Goal: Communication & Community: Answer question/provide support

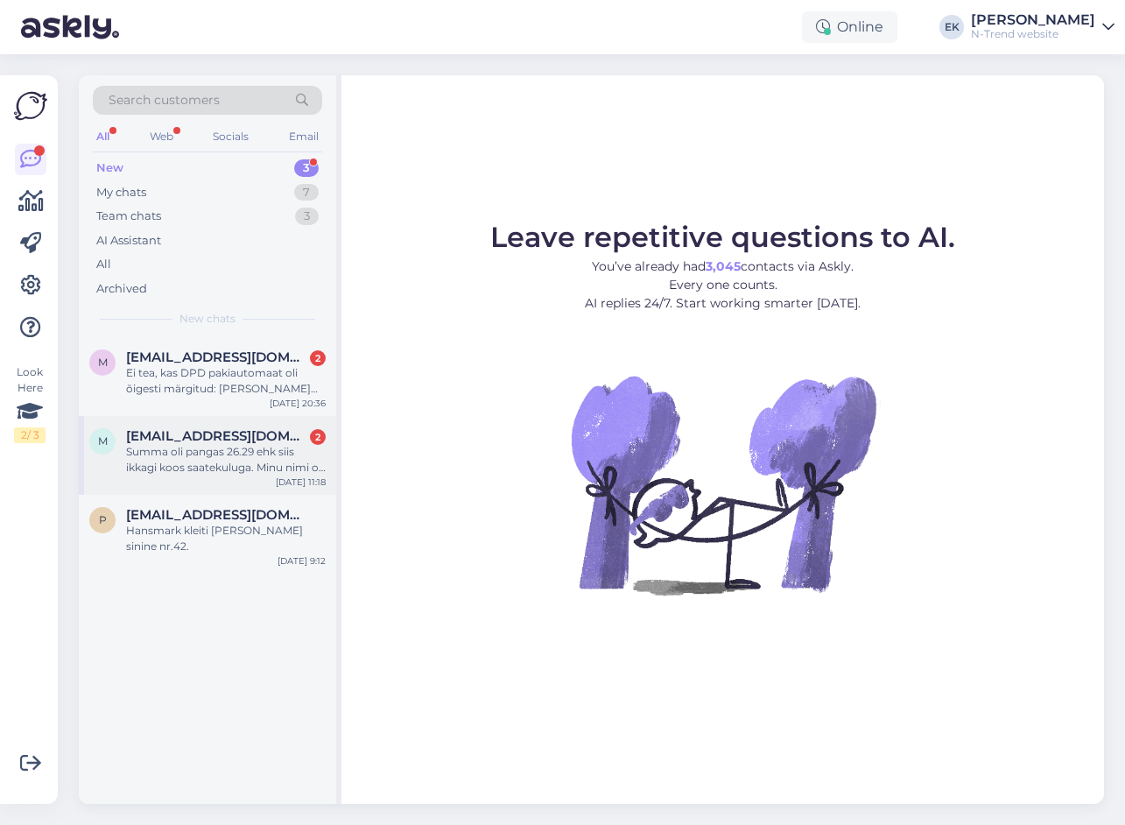
click at [229, 452] on div "Summa oli pangas 26.29 ehk siis ikkagi koos saatekuluga. Minu nimi on [PERSON_N…" at bounding box center [226, 460] width 200 height 32
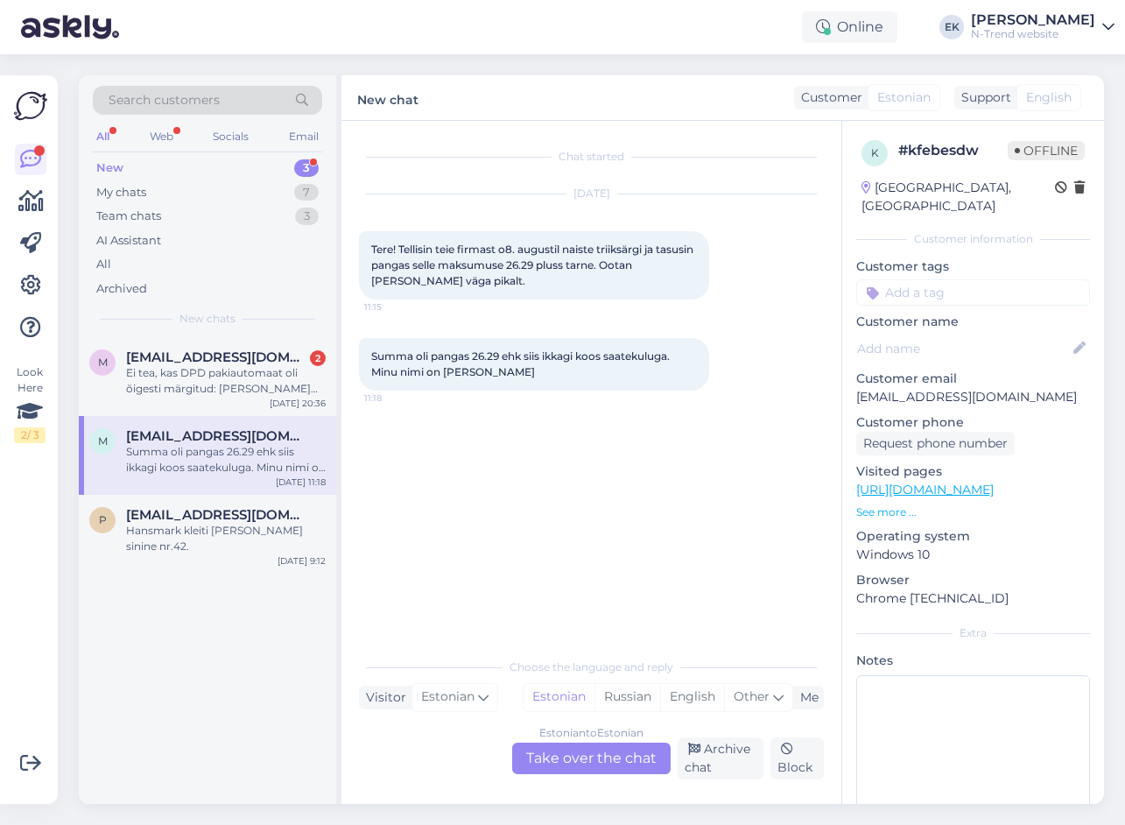
click at [595, 757] on div "Estonian to Estonian Take over the chat" at bounding box center [591, 758] width 158 height 32
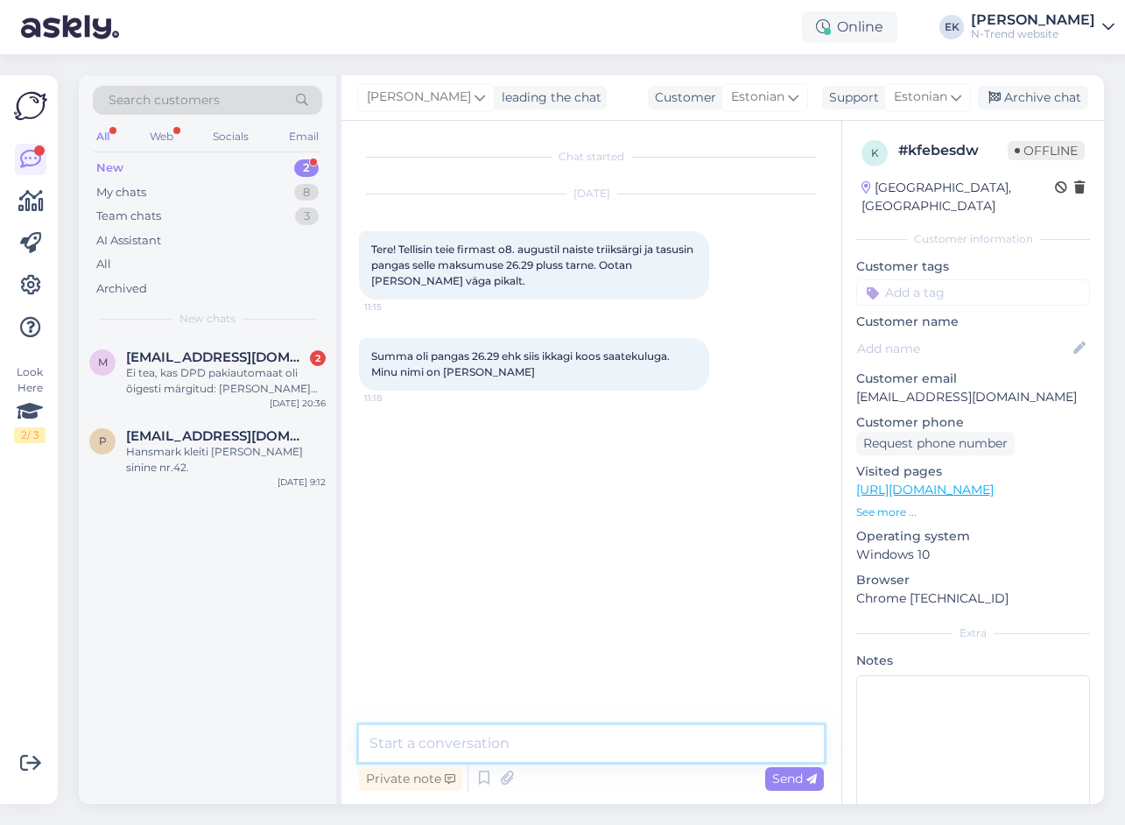
click at [495, 743] on textarea at bounding box center [591, 743] width 465 height 37
type textarea "Tere. Saatsin teie kirja edasi vastavasse osakonda."
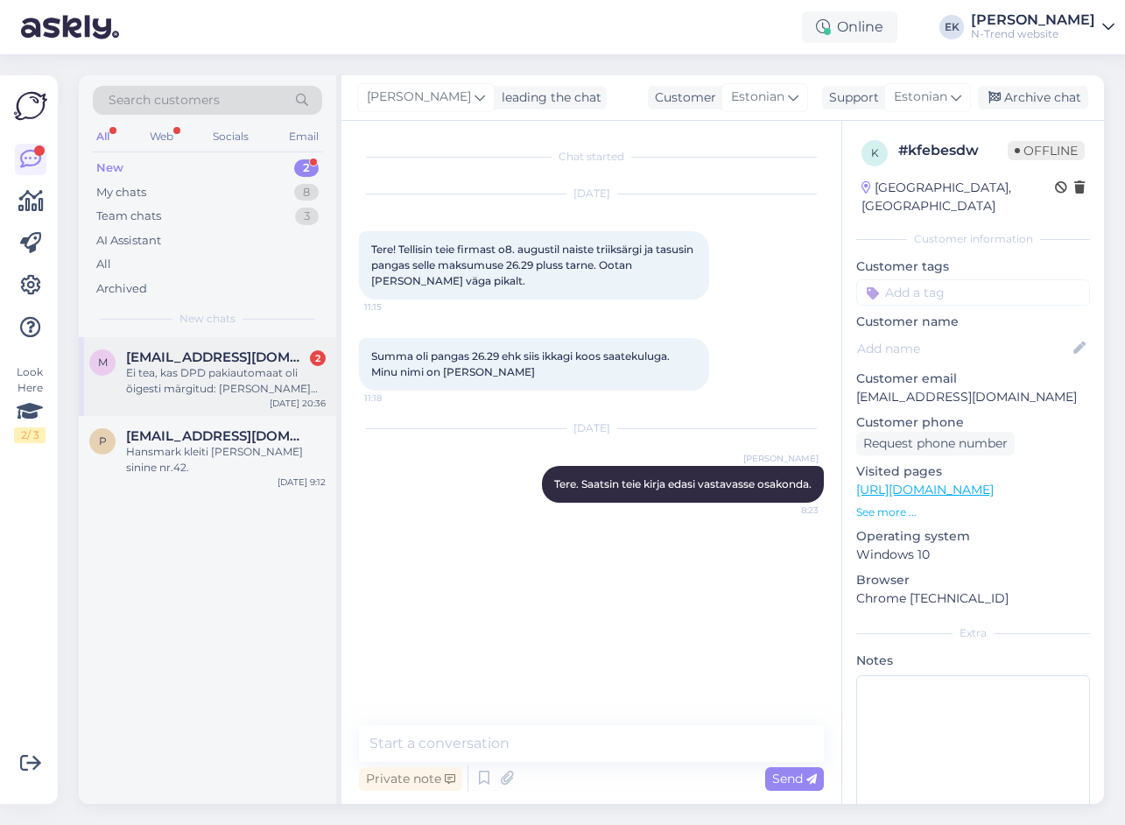
click at [214, 378] on div "Ei tea, kas DPD pakiautomaat oli õigesti märgitud: [PERSON_NAME] tee" at bounding box center [226, 381] width 200 height 32
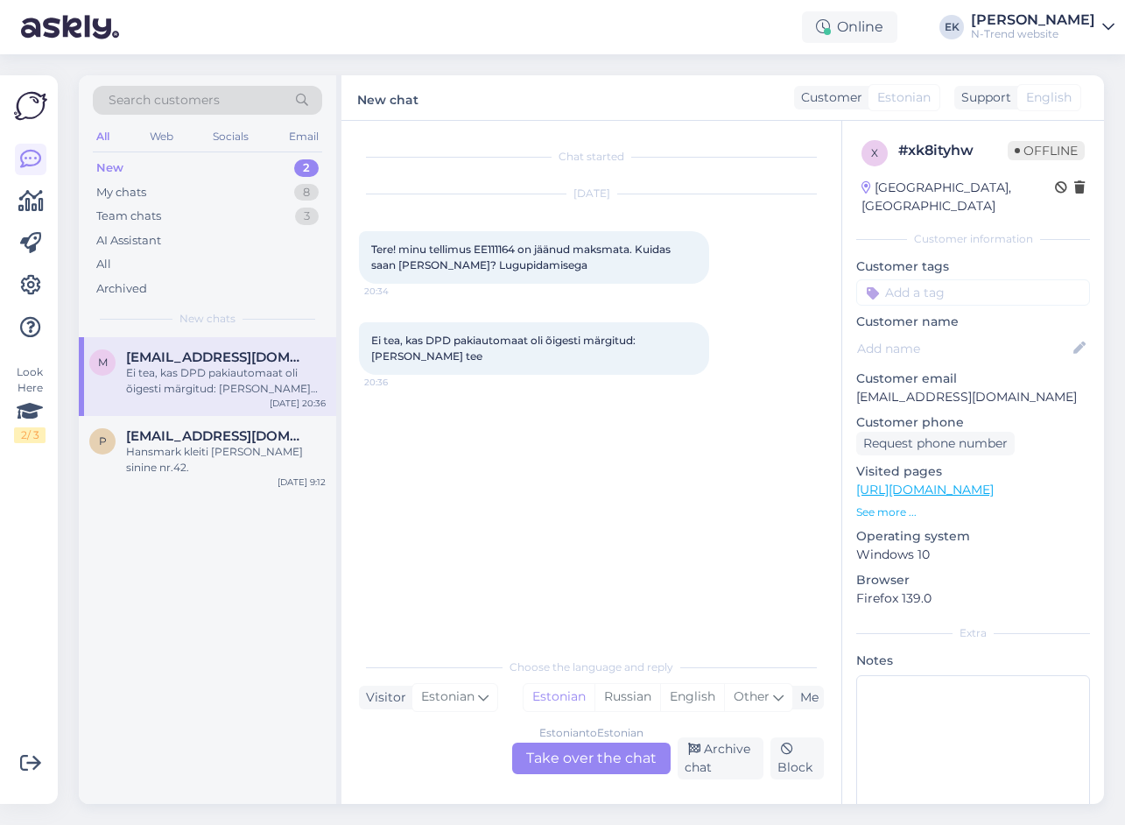
click at [494, 250] on span "Tere! minu tellimus EE111164 on jäänud maksmata. Kuidas saan [PERSON_NAME]? Lug…" at bounding box center [522, 257] width 302 height 29
copy span "EE111164"
click at [153, 806] on div "Search customers All Web Socials Email New 2 My chats 8 Team chats 3 AI Assista…" at bounding box center [596, 439] width 1057 height 770
click at [604, 756] on div "Estonian to Estonian Take over the chat" at bounding box center [591, 758] width 158 height 32
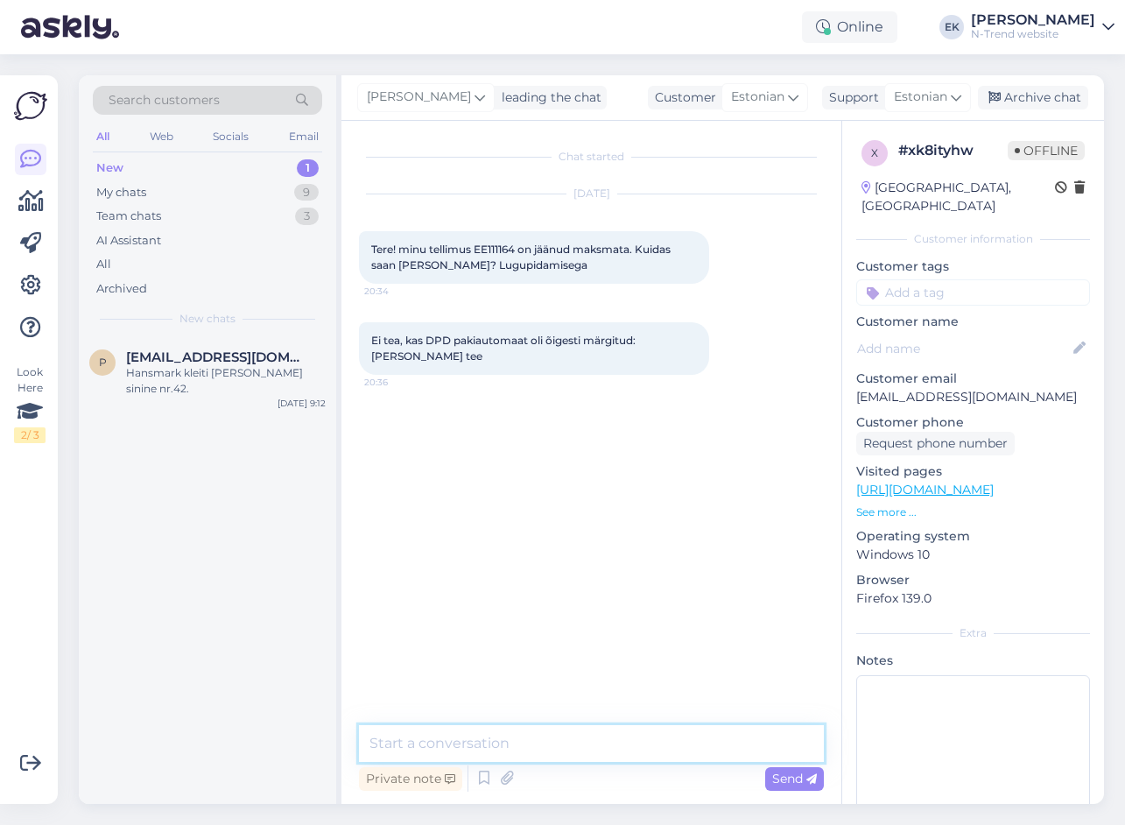
click at [521, 746] on textarea at bounding box center [591, 743] width 465 height 37
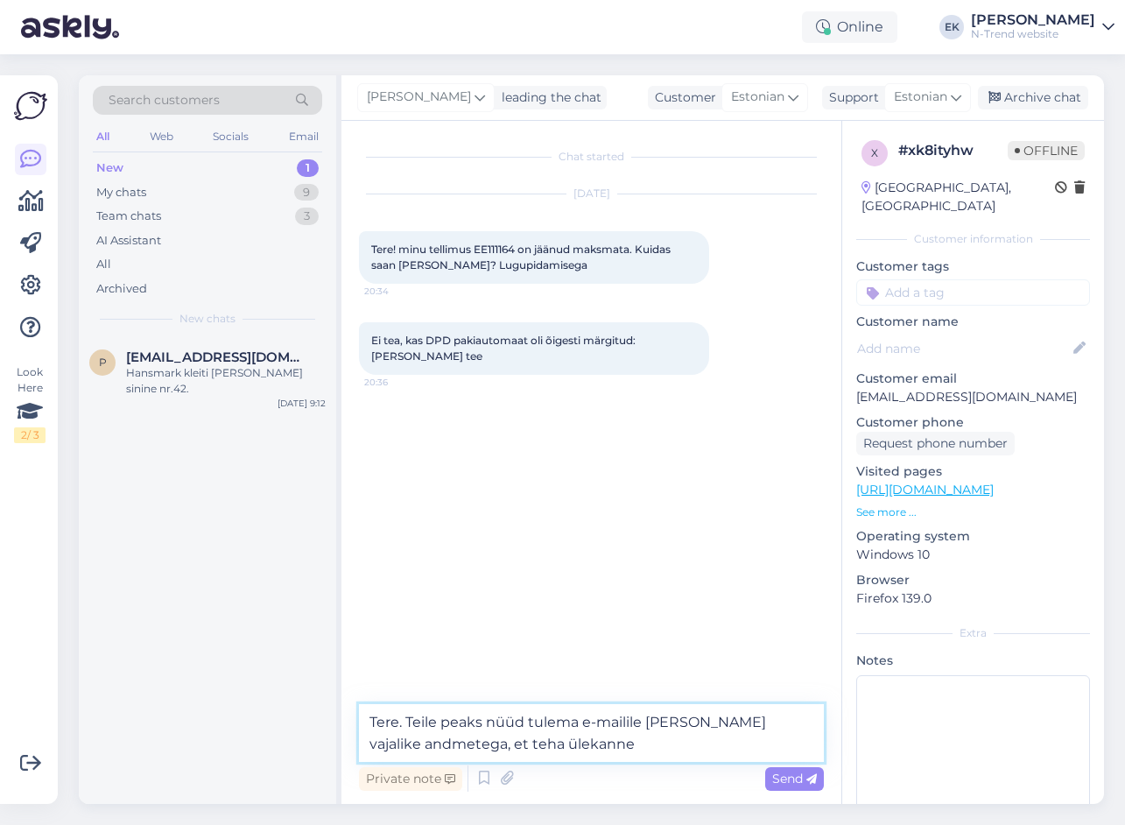
type textarea "Tere. Teile peaks nüüd tulema e-mailile [PERSON_NAME] vajalike andmetega, et te…"
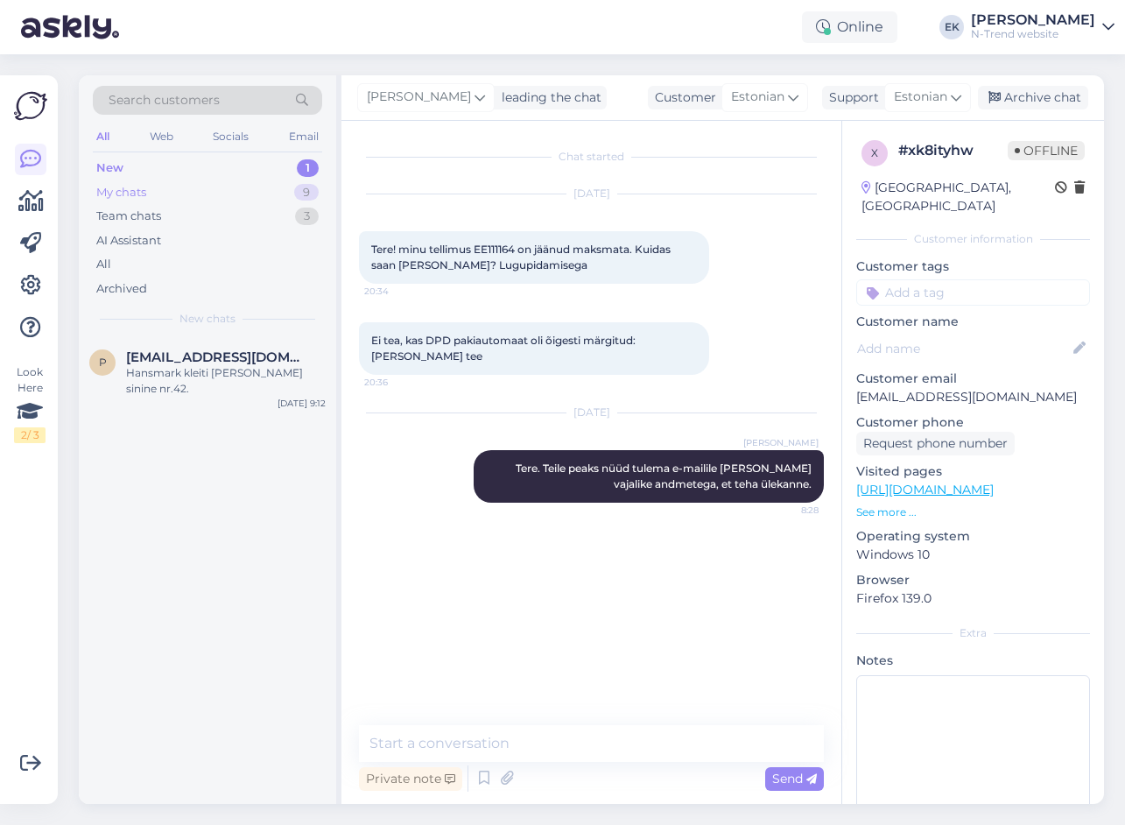
click at [142, 190] on div "My chats" at bounding box center [121, 193] width 50 height 18
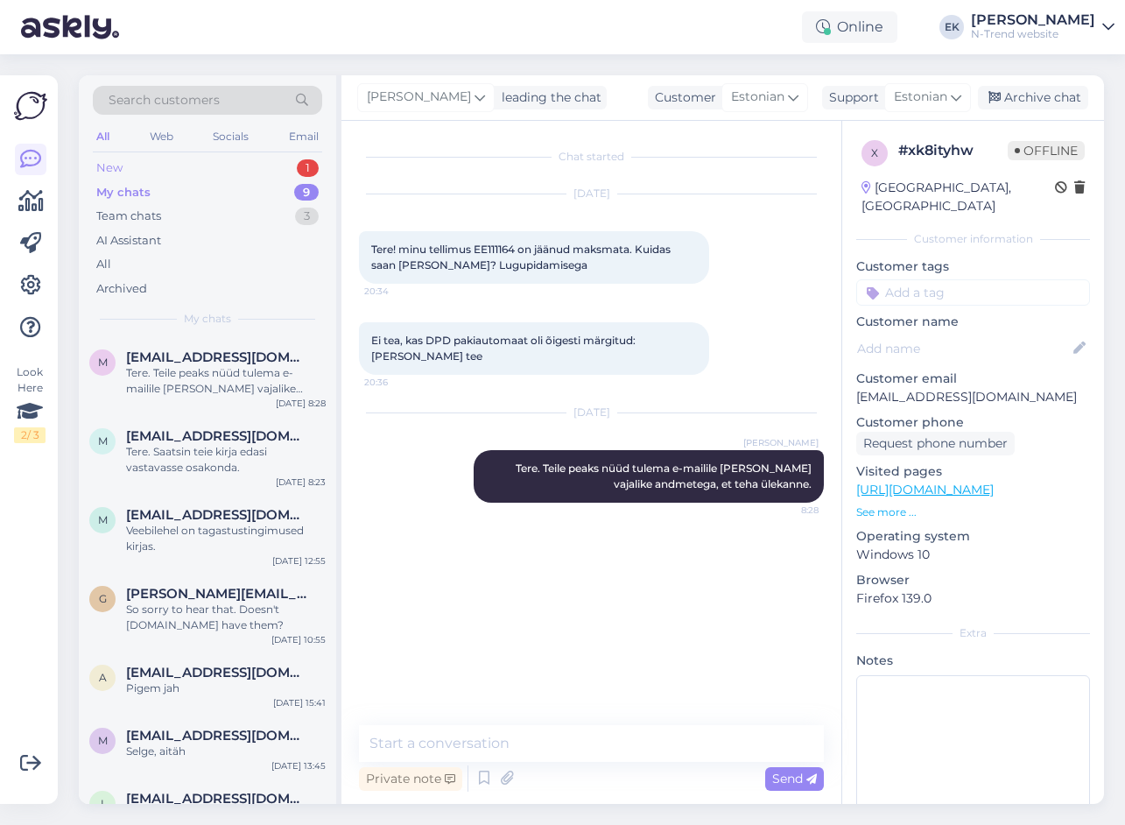
click at [132, 160] on div "New 1" at bounding box center [207, 168] width 229 height 25
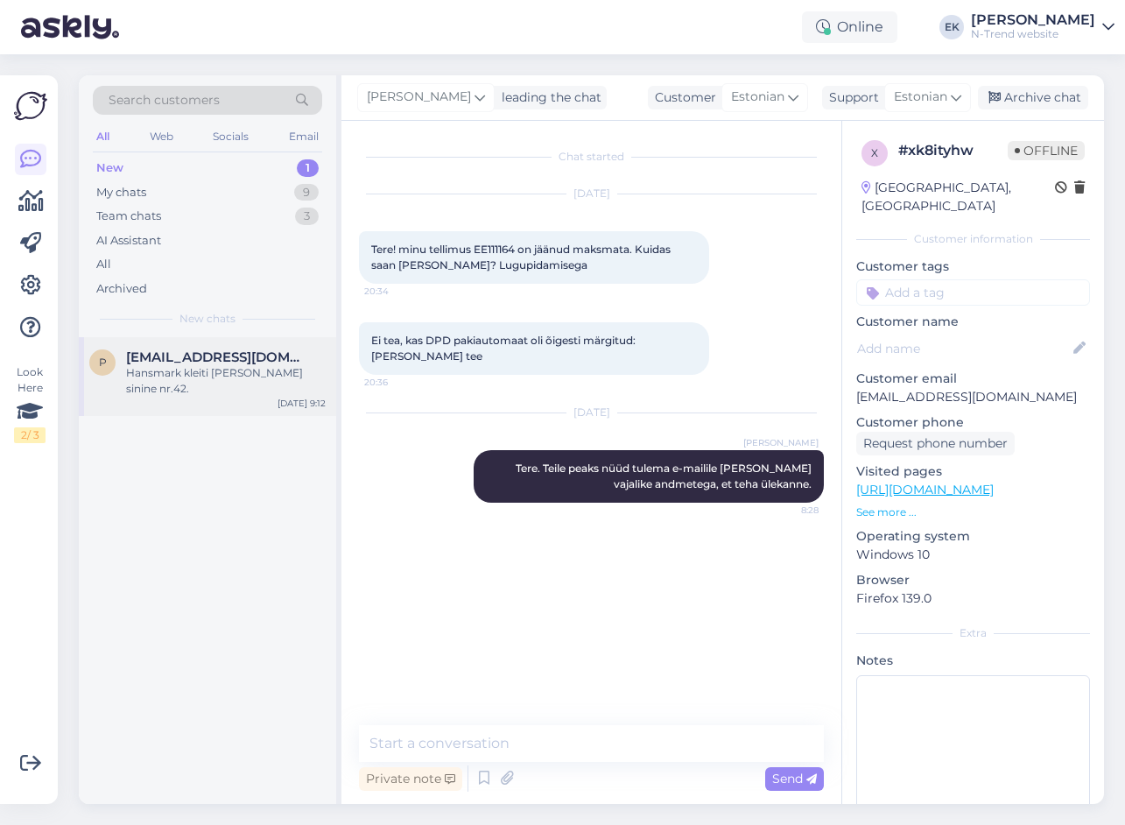
click at [206, 355] on span "[EMAIL_ADDRESS][DOMAIN_NAME]" at bounding box center [217, 357] width 182 height 16
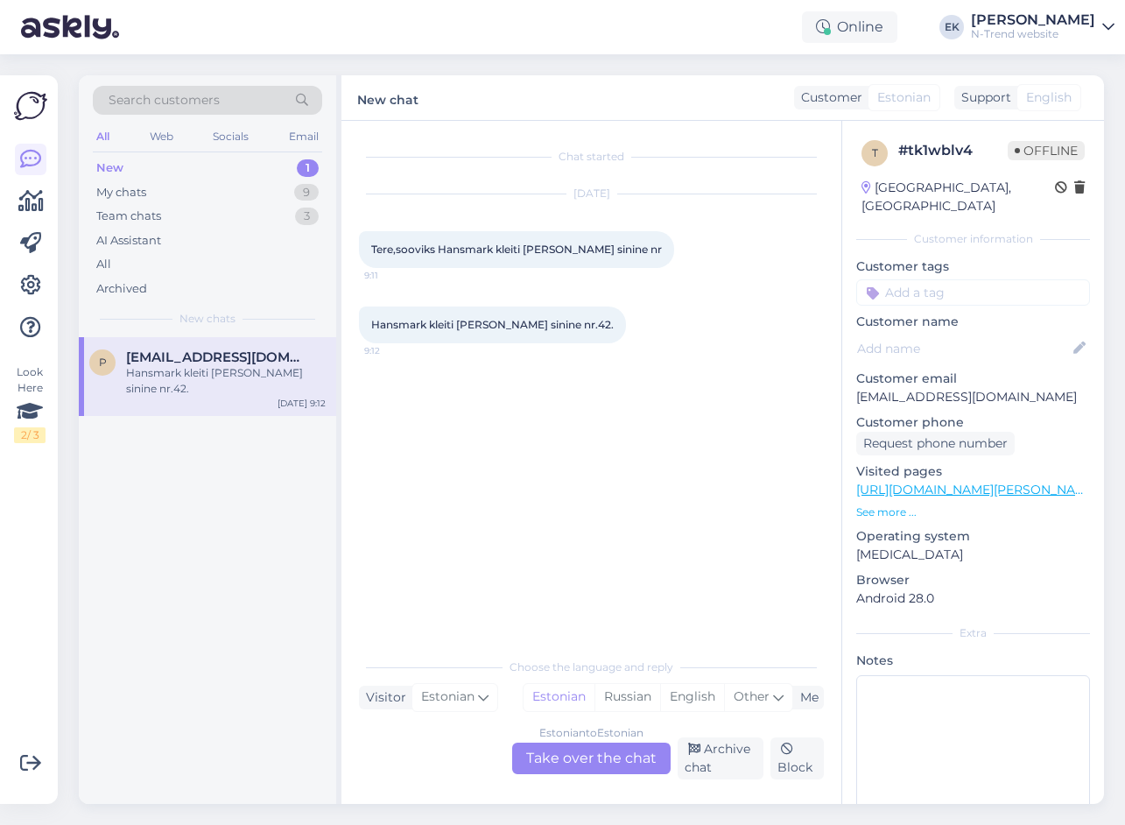
click at [473, 323] on span "Hansmark kleiti [PERSON_NAME] sinine nr.42." at bounding box center [492, 324] width 243 height 13
copy span "[PERSON_NAME]"
click at [591, 751] on div "Estonian to Estonian Take over the chat" at bounding box center [591, 758] width 158 height 32
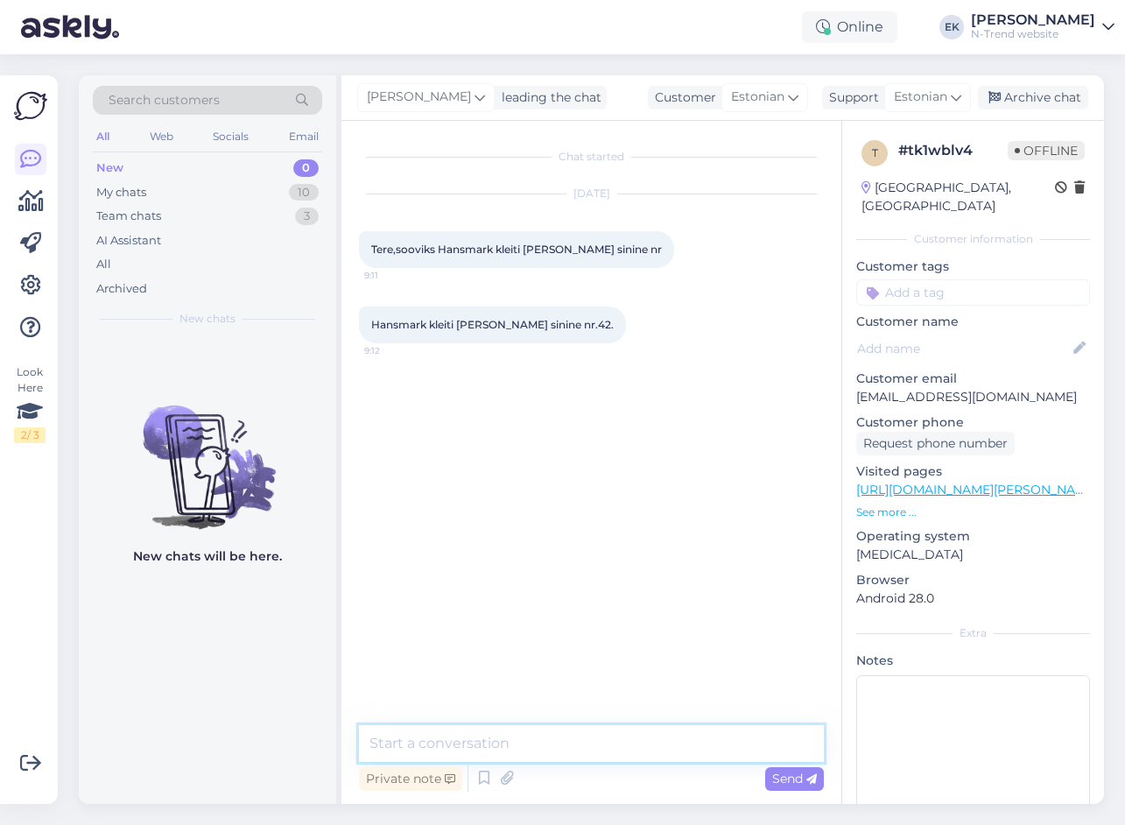
click at [523, 743] on textarea at bounding box center [591, 743] width 465 height 37
type textarea "Tere. [PERSON_NAME] [PERSON_NAME] kleiti hetkel enam müügis."
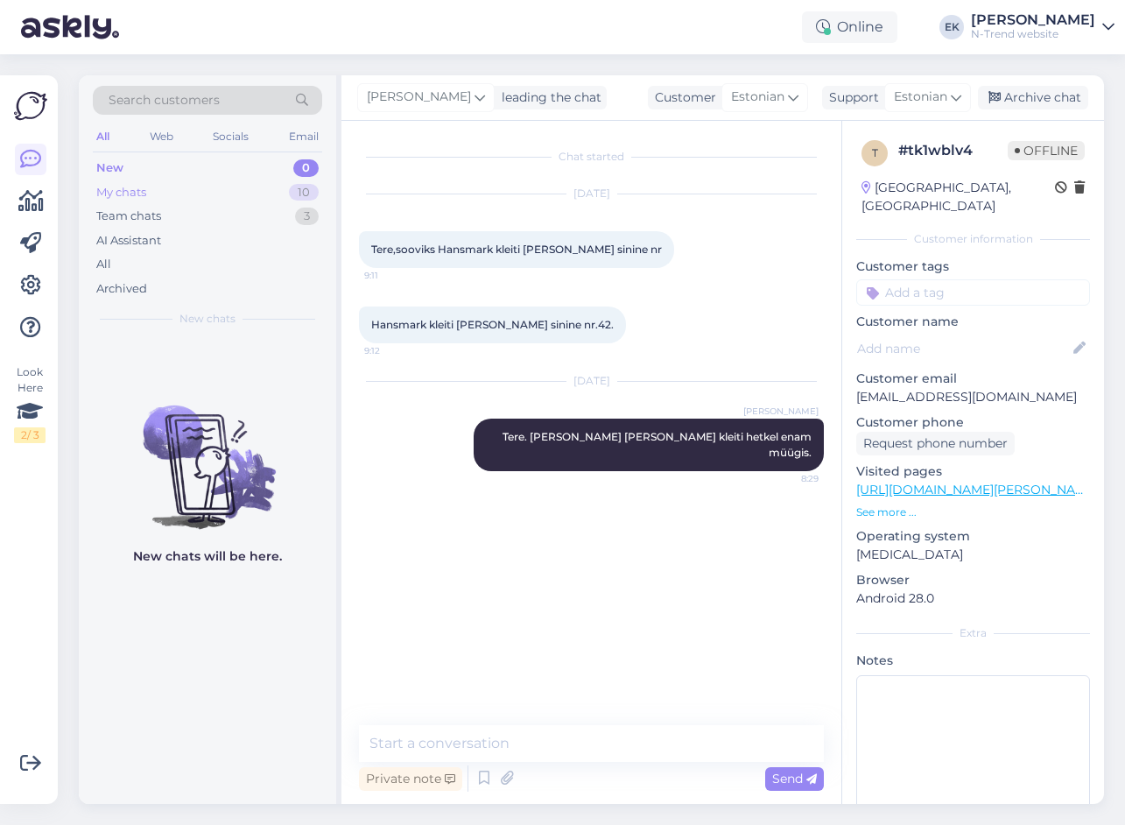
click at [144, 194] on div "My chats" at bounding box center [121, 193] width 50 height 18
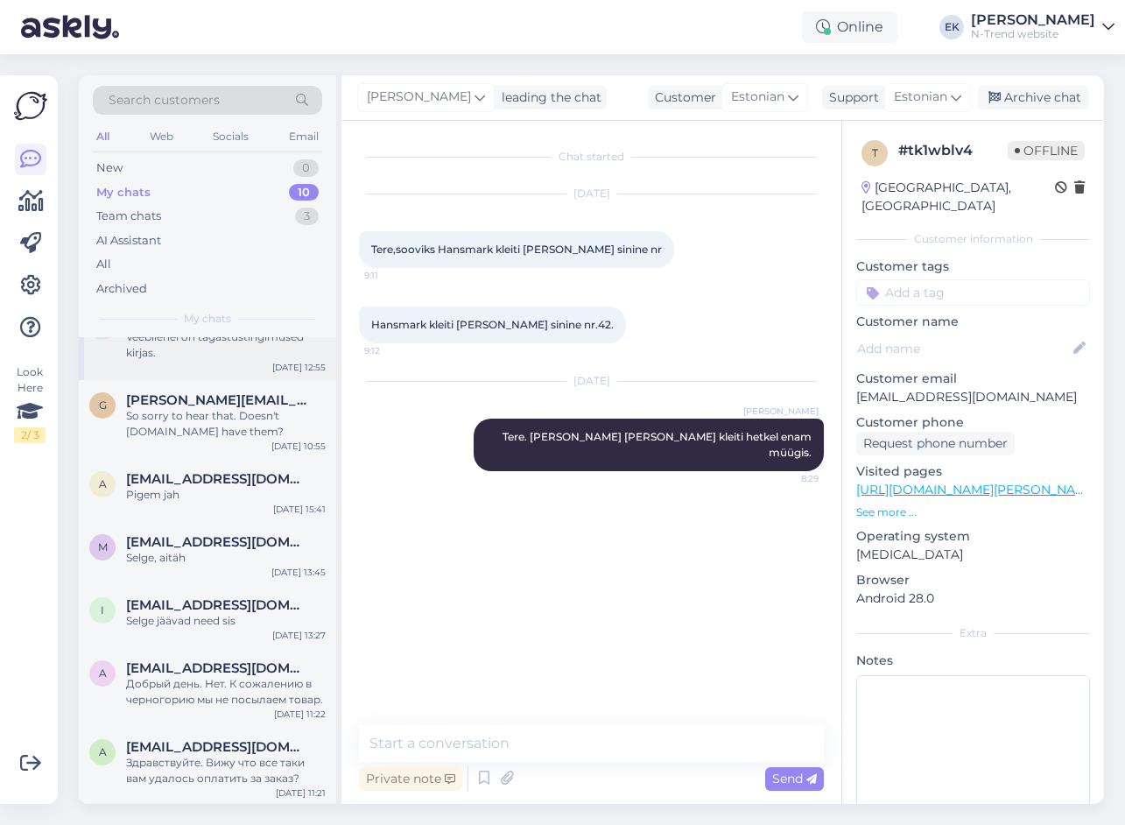
scroll to position [274, 0]
click at [208, 756] on div "Здравствуйте. Вижу что все таки вам удалось оплатить за заказ?" at bounding box center [226, 769] width 200 height 32
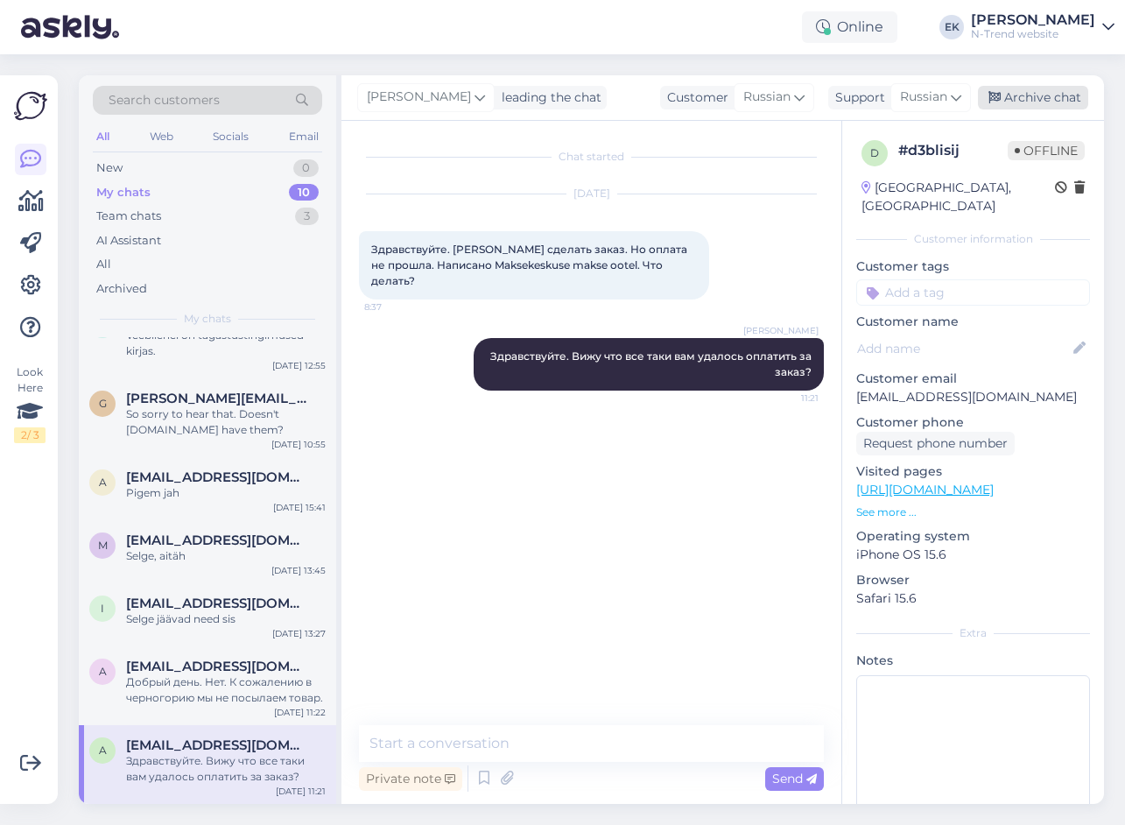
click at [1027, 94] on div "Archive chat" at bounding box center [1033, 98] width 110 height 24
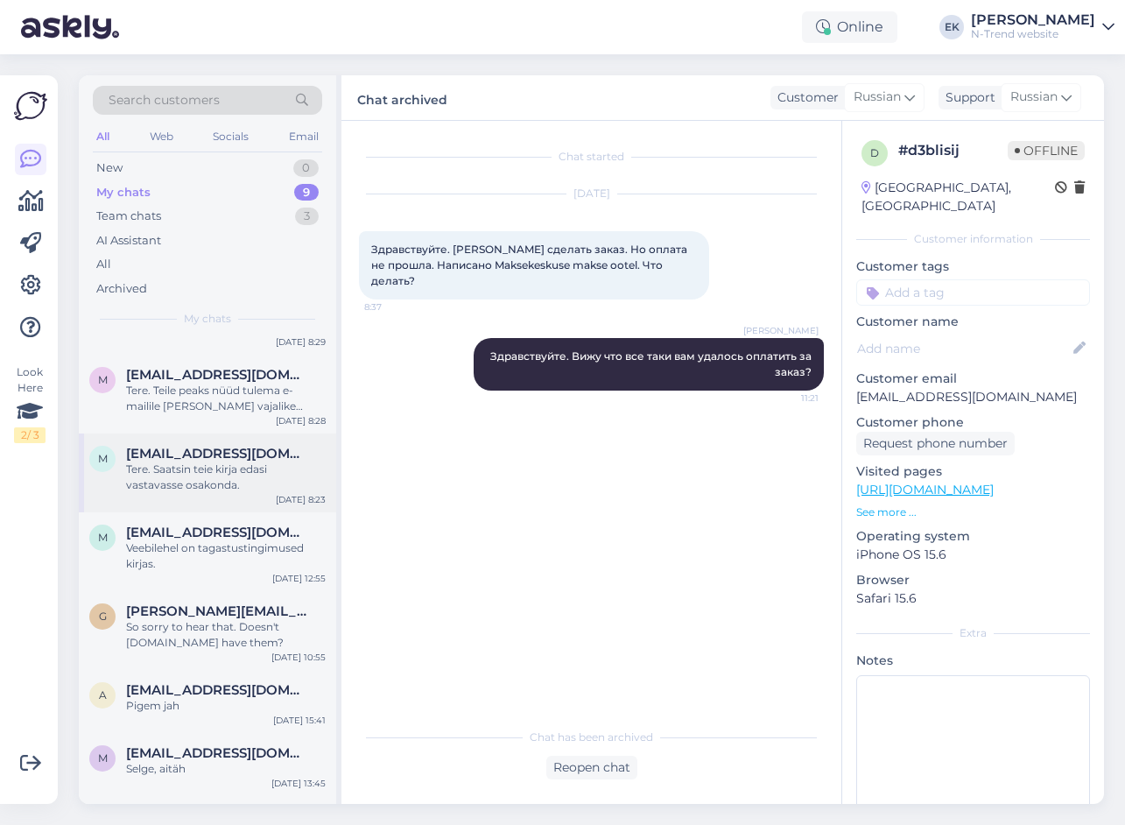
scroll to position [195, 0]
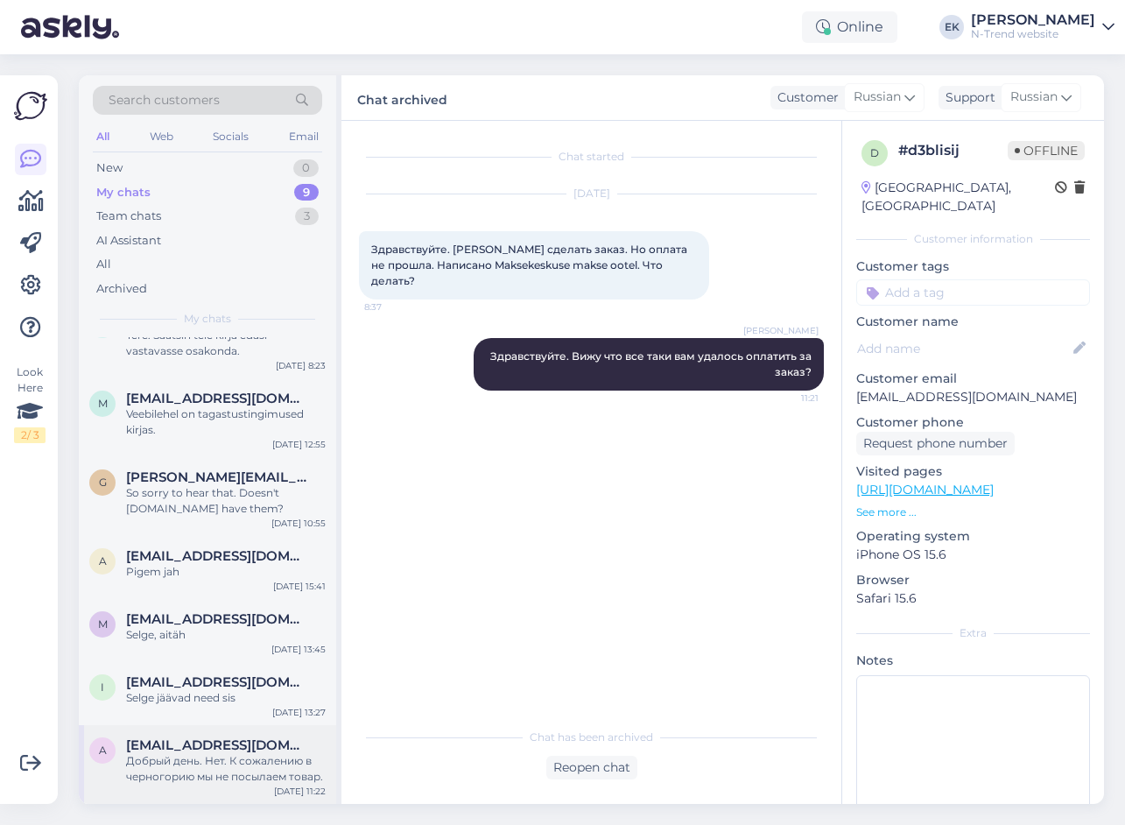
click at [223, 749] on span "[EMAIL_ADDRESS][DOMAIN_NAME]" at bounding box center [217, 745] width 182 height 16
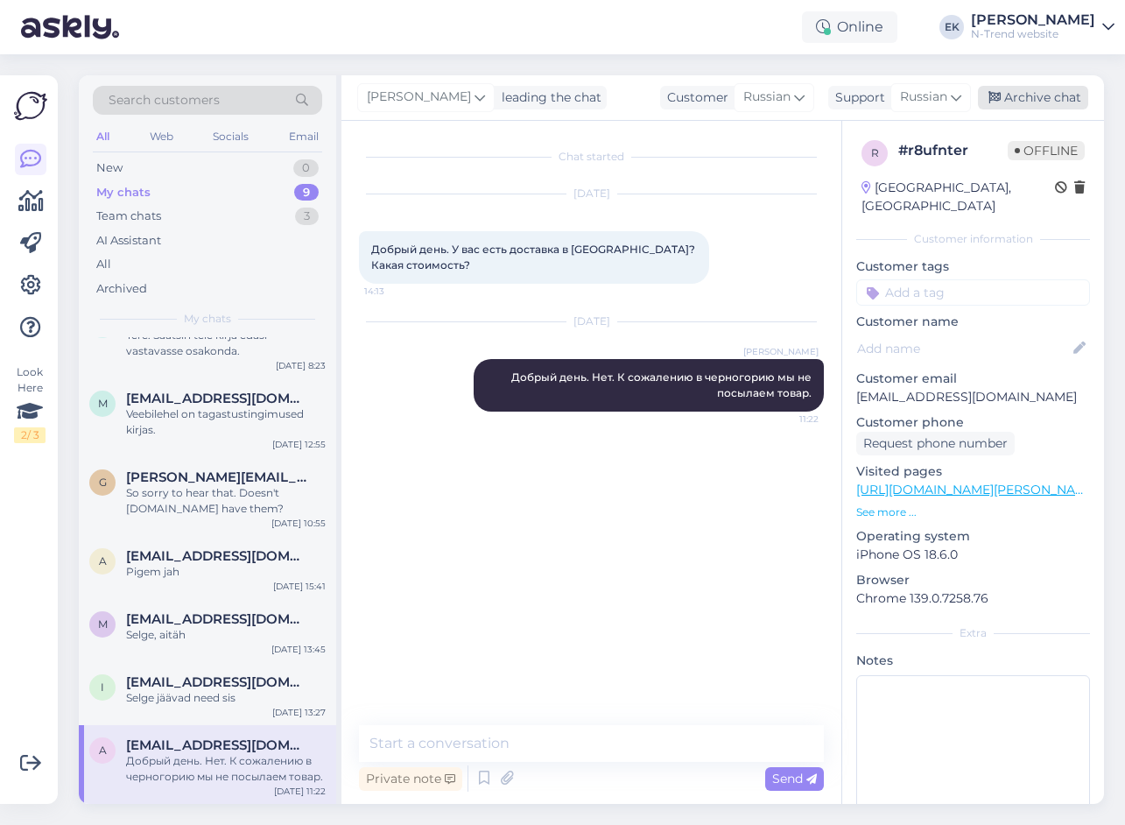
click at [1027, 102] on div "Archive chat" at bounding box center [1033, 98] width 110 height 24
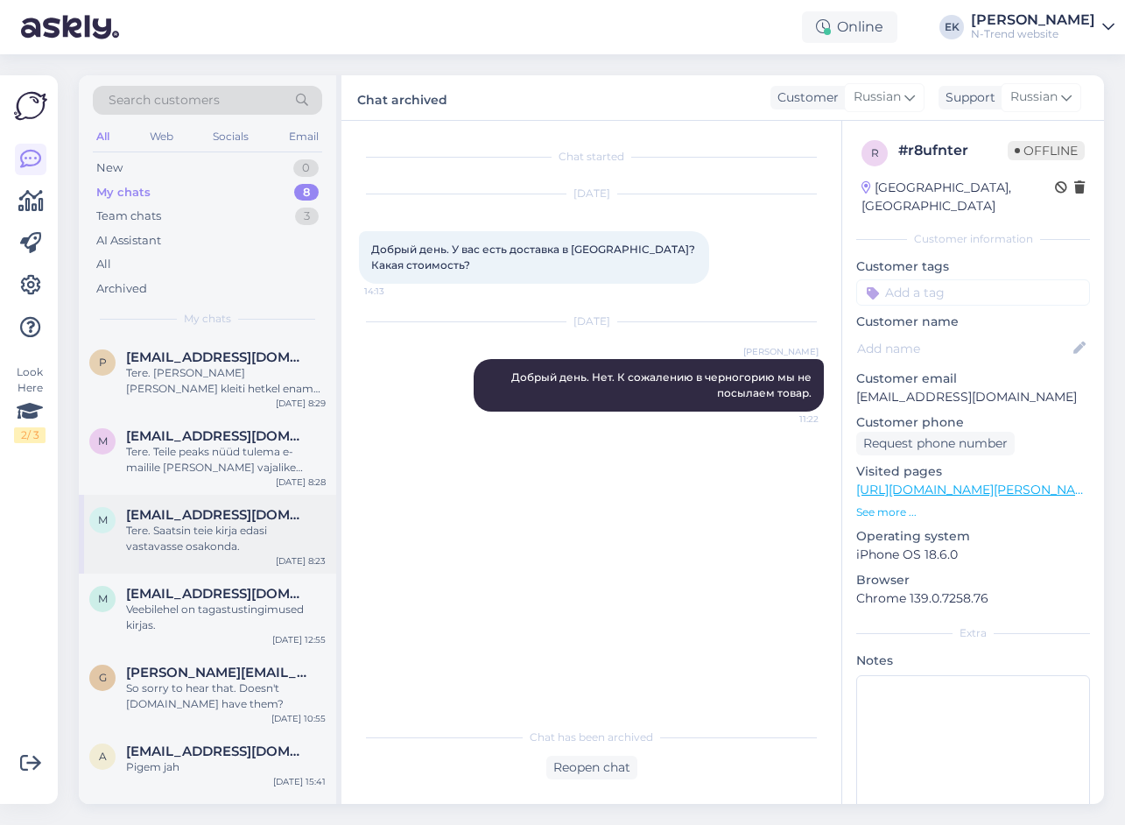
scroll to position [116, 0]
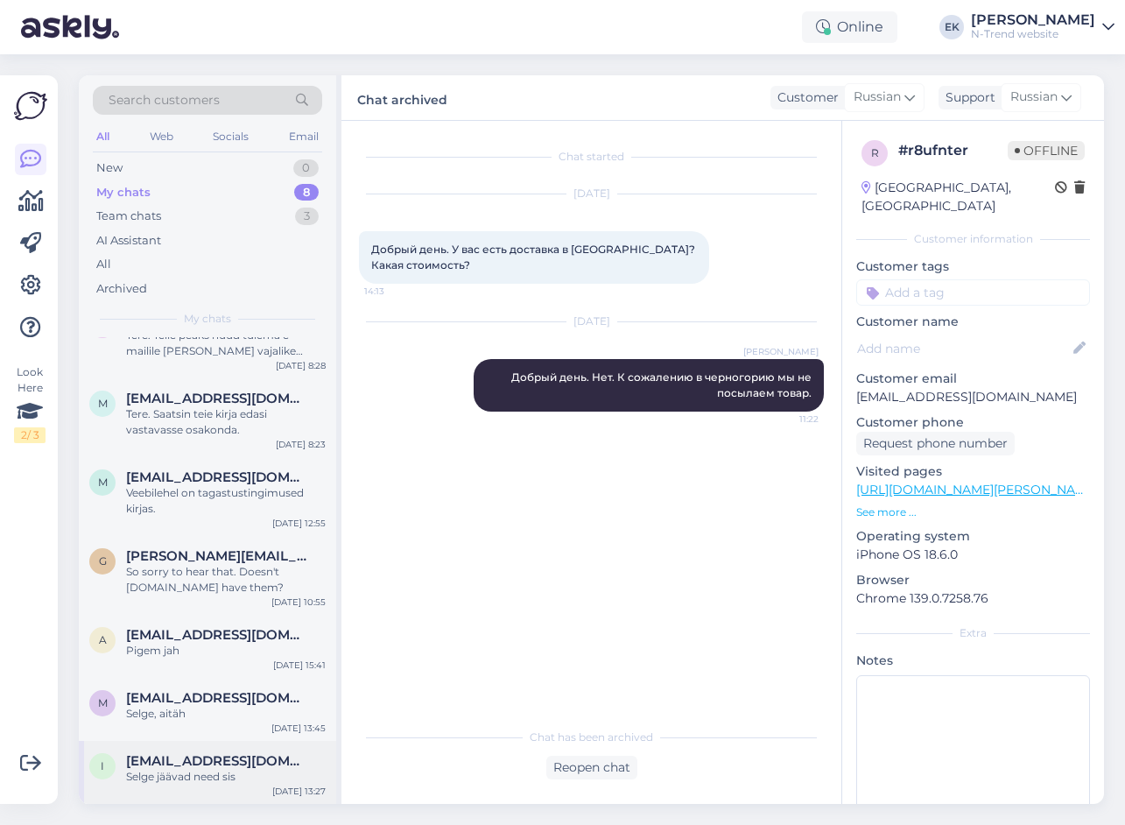
click at [204, 767] on span "[EMAIL_ADDRESS][DOMAIN_NAME]" at bounding box center [217, 761] width 182 height 16
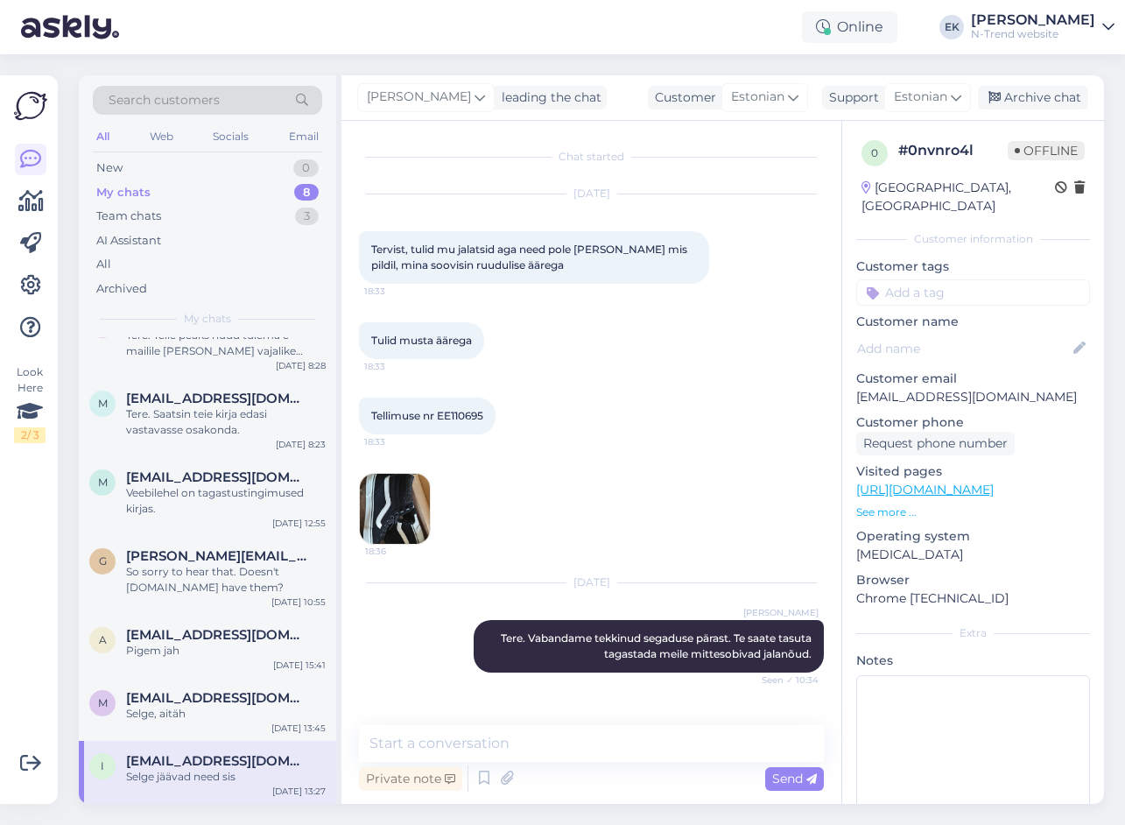
scroll to position [1114, 0]
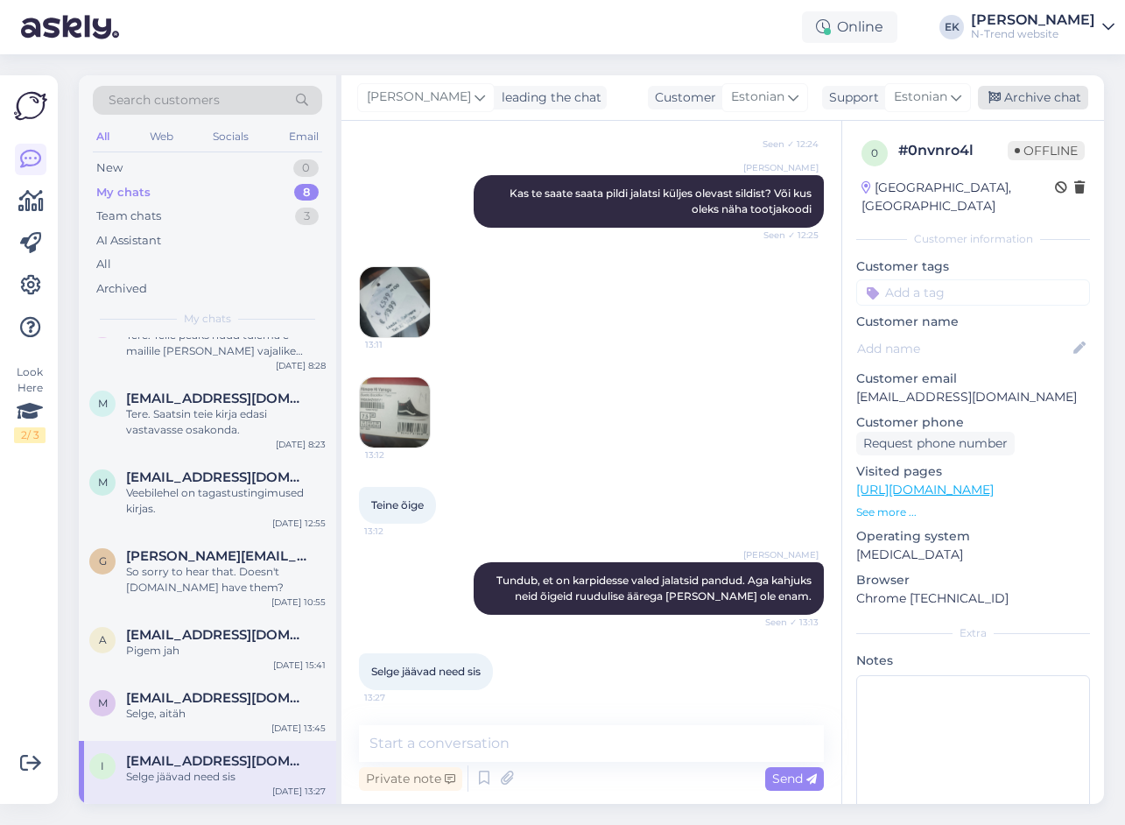
click at [1031, 101] on div "Archive chat" at bounding box center [1033, 98] width 110 height 24
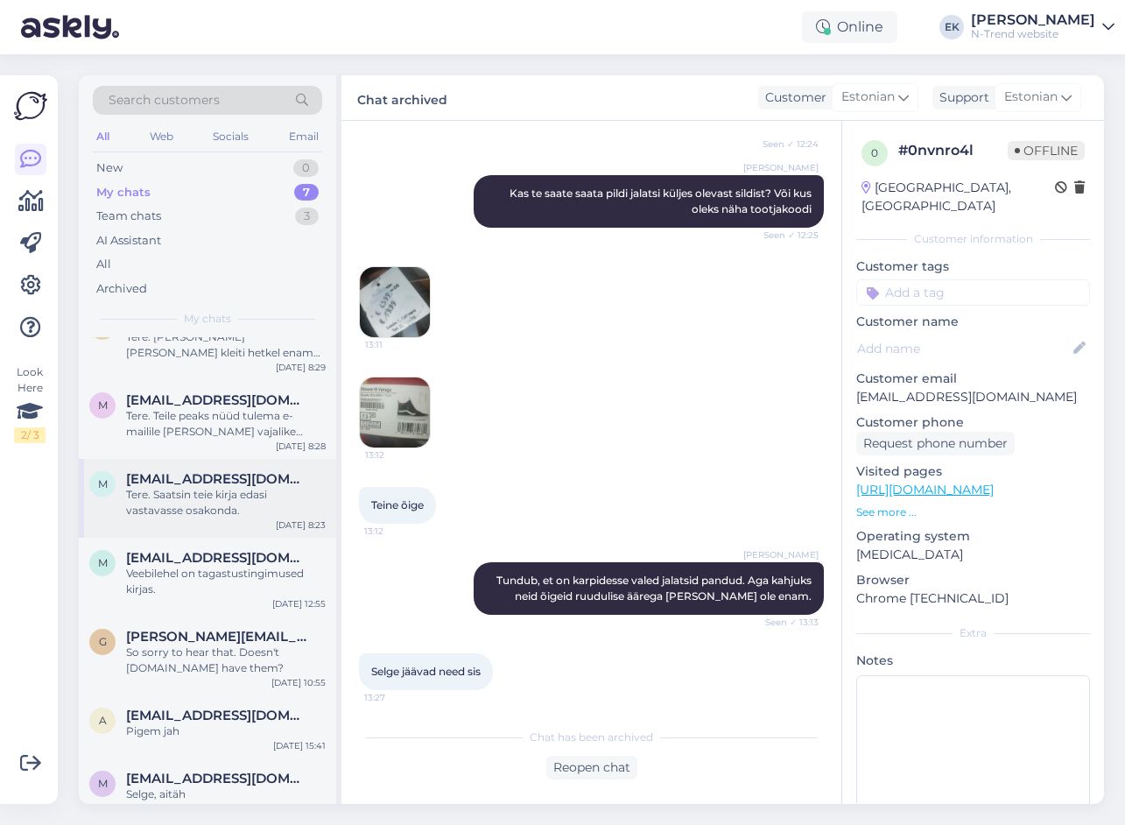
scroll to position [53, 0]
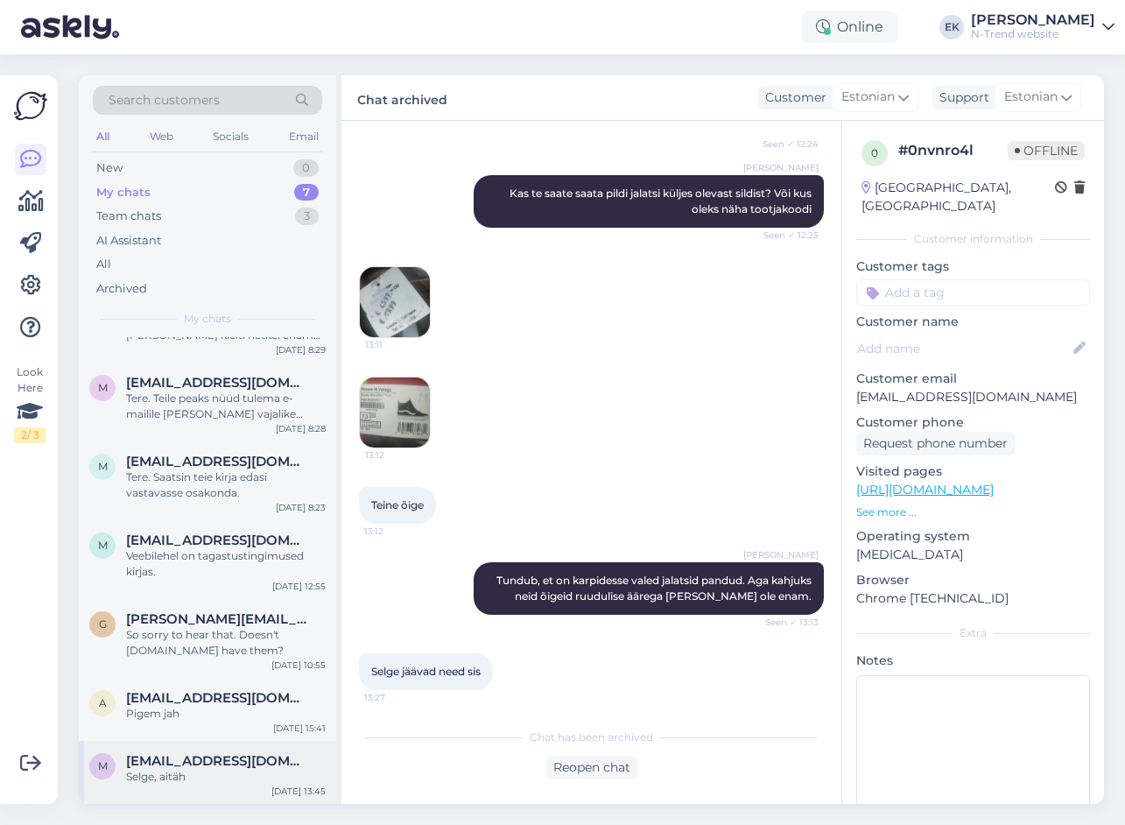
click at [182, 767] on span "[EMAIL_ADDRESS][DOMAIN_NAME]" at bounding box center [217, 761] width 182 height 16
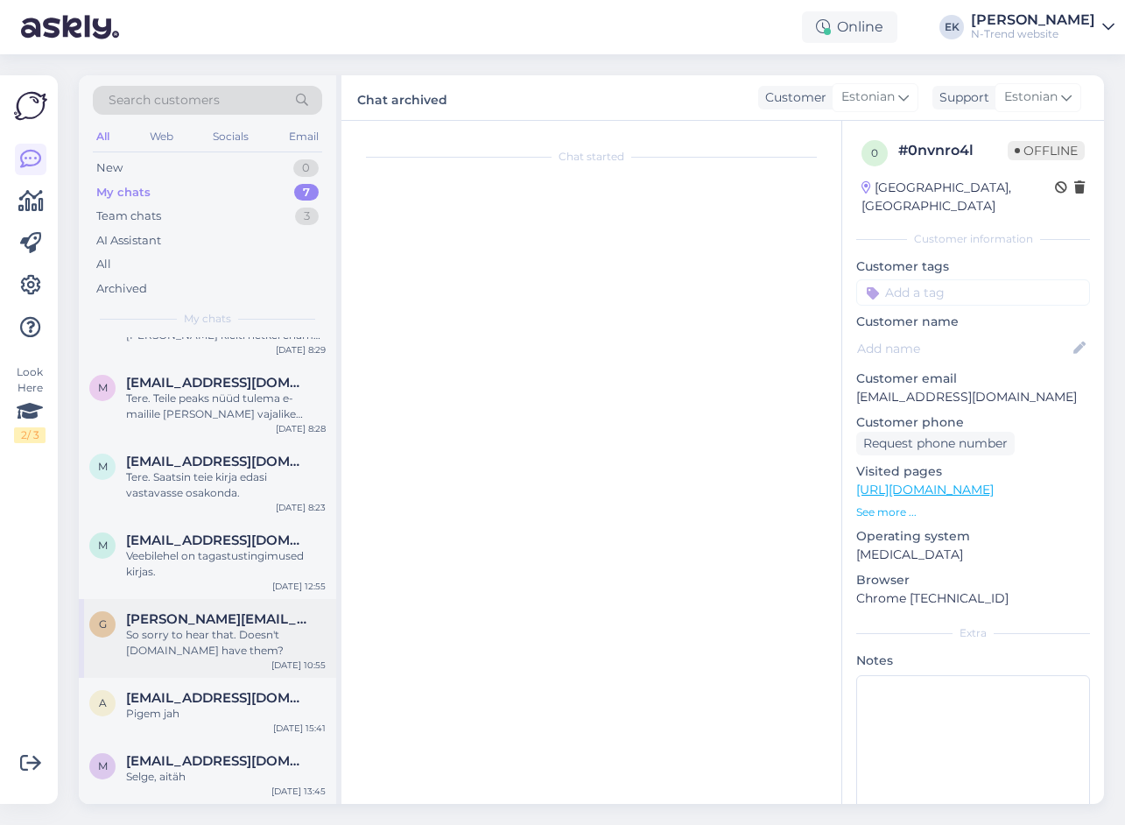
scroll to position [440, 0]
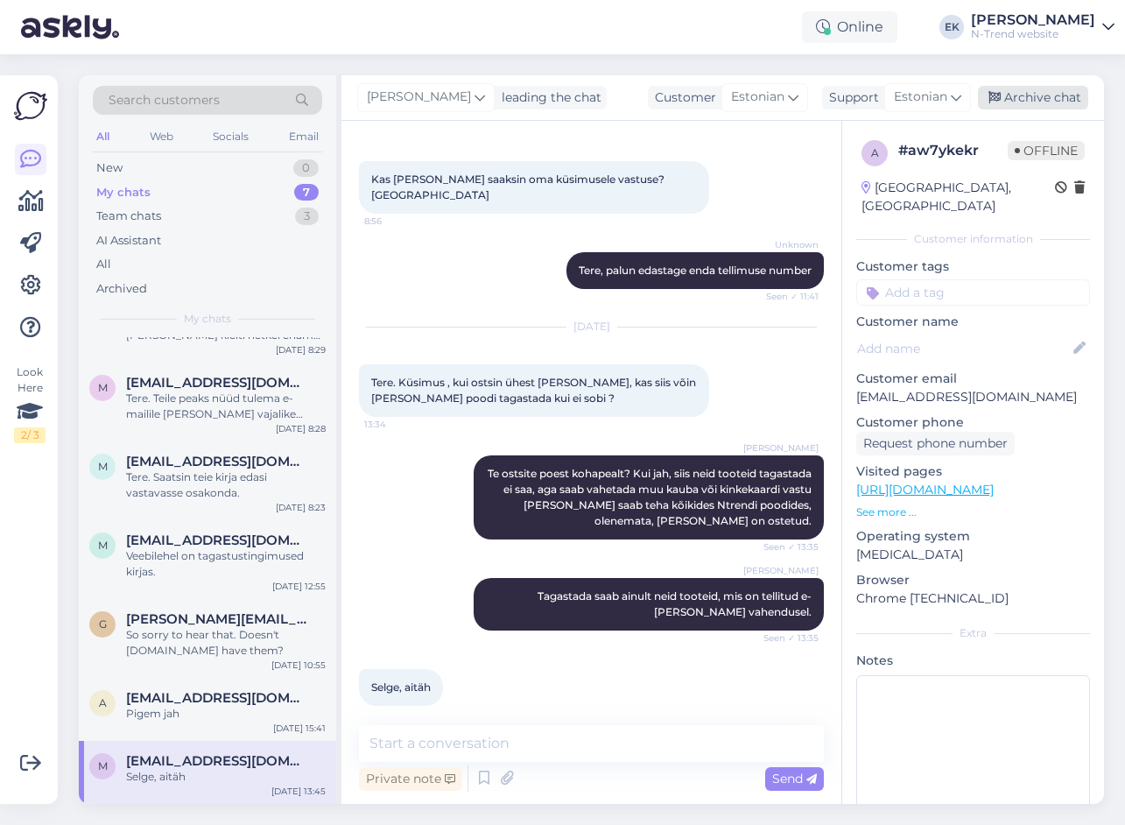
click at [1037, 96] on div "Archive chat" at bounding box center [1033, 98] width 110 height 24
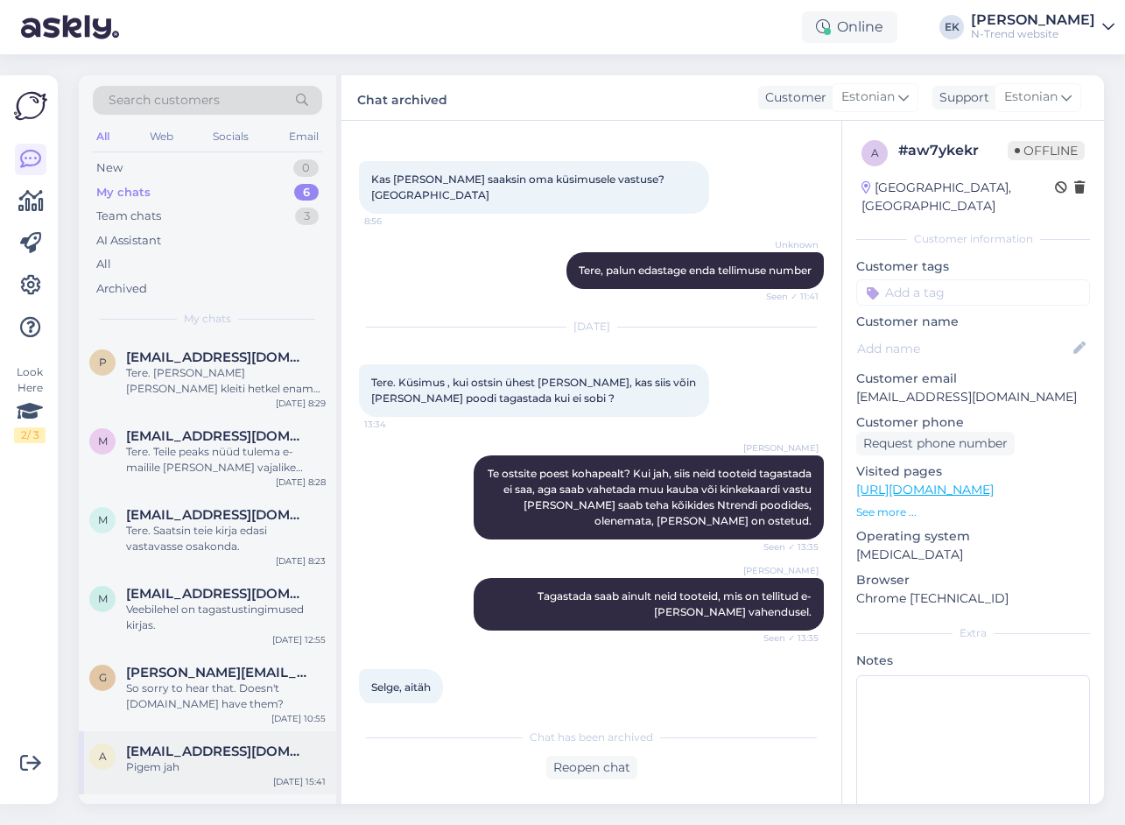
click at [171, 761] on div "Pigem jah" at bounding box center [226, 767] width 200 height 16
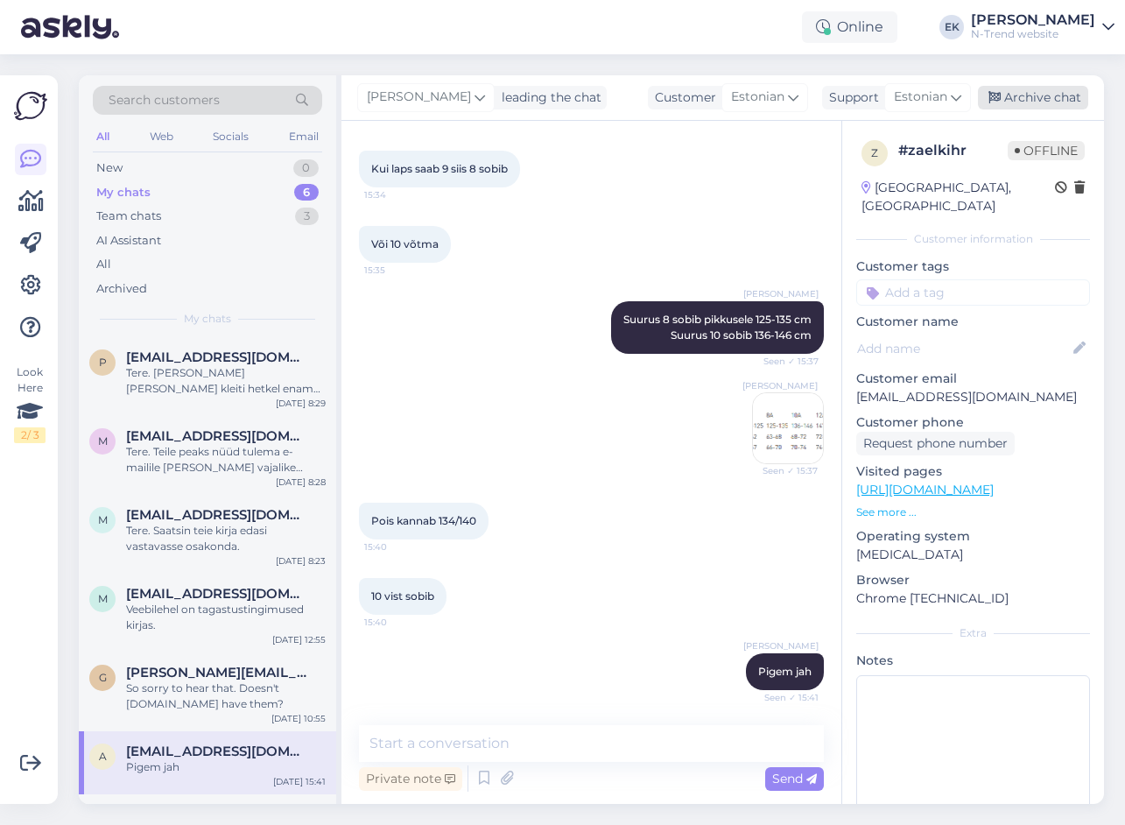
click at [1027, 103] on div "Archive chat" at bounding box center [1033, 98] width 110 height 24
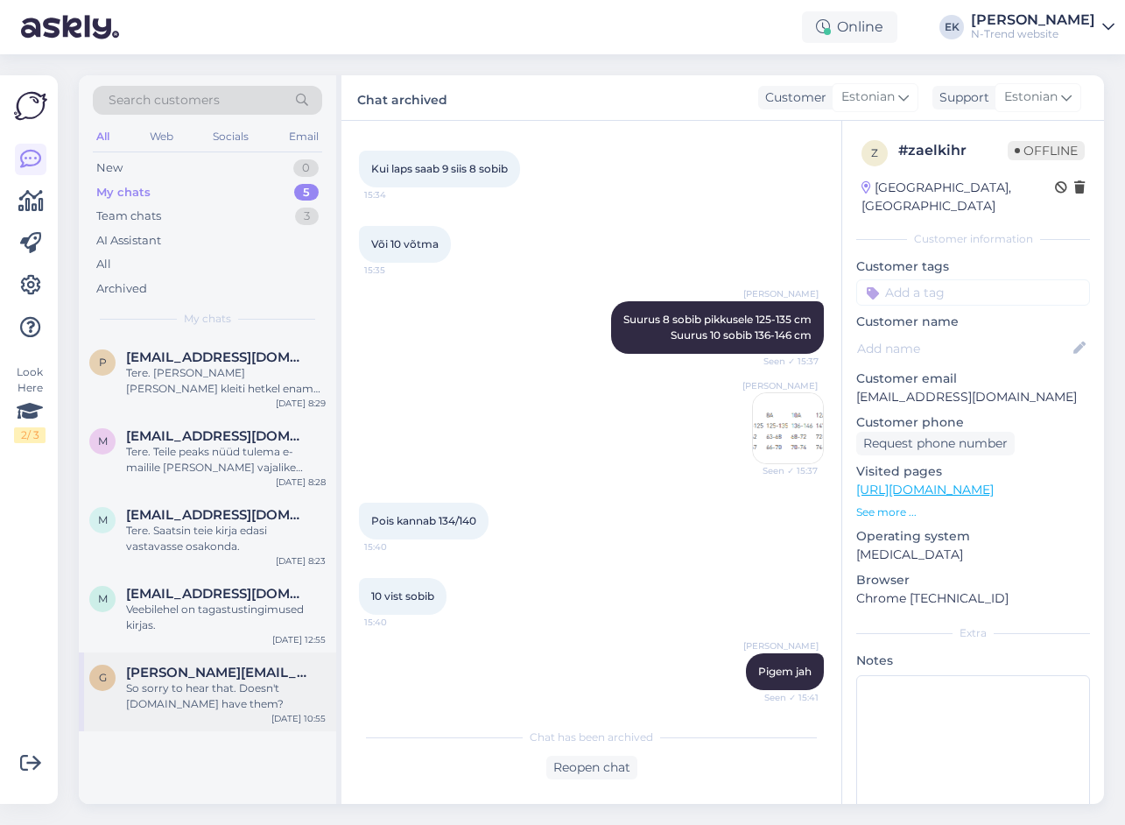
click at [162, 698] on div "So sorry to hear that. Doesn't [DOMAIN_NAME] have them?" at bounding box center [226, 696] width 200 height 32
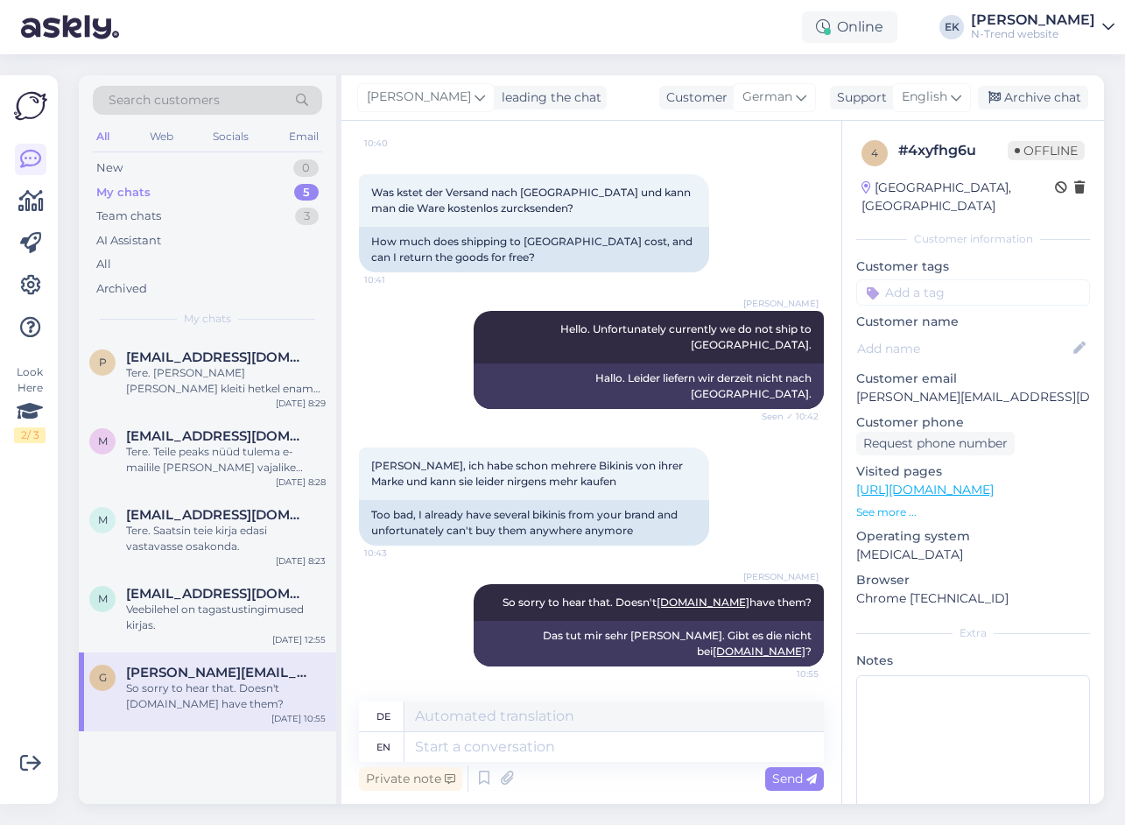
scroll to position [115, 0]
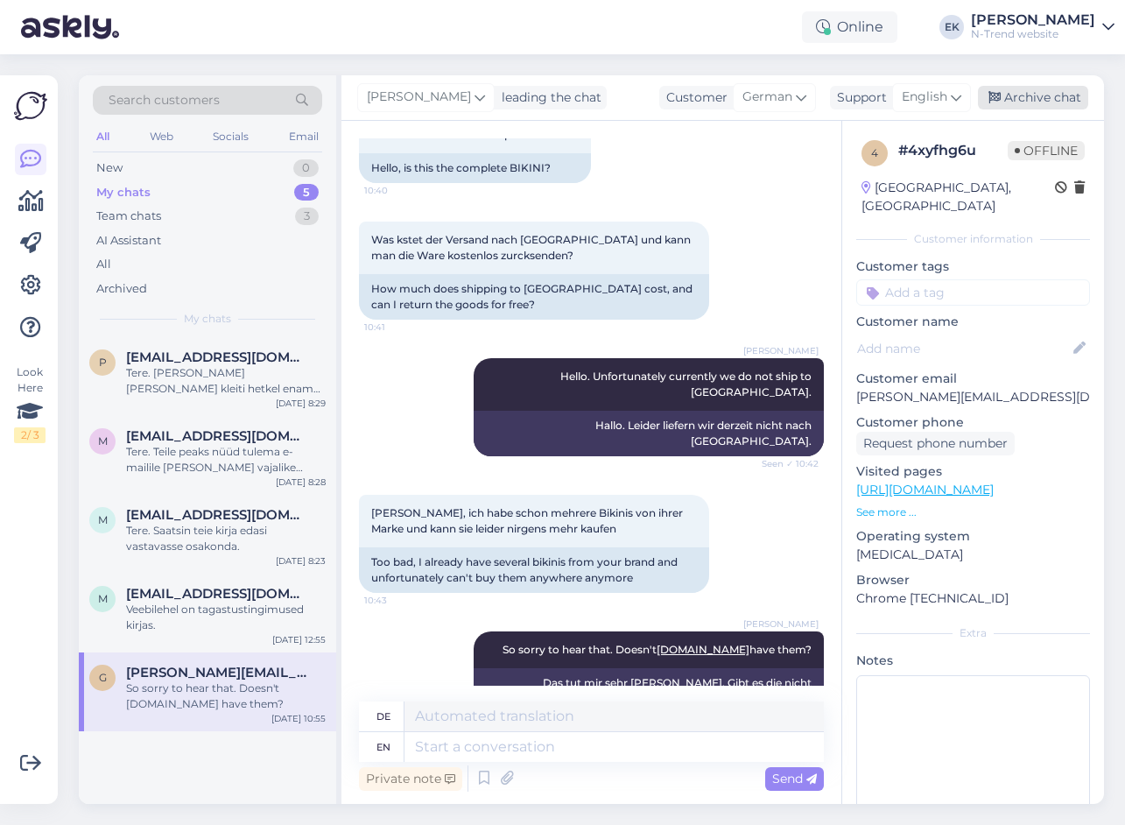
click at [1038, 100] on div "Archive chat" at bounding box center [1033, 98] width 110 height 24
